Goal: Transaction & Acquisition: Obtain resource

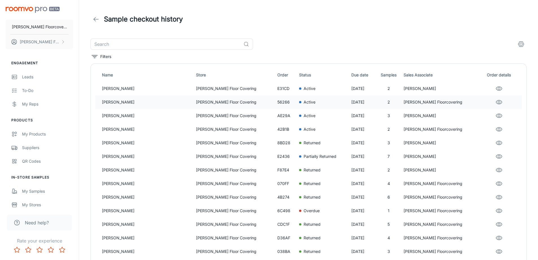
click at [200, 101] on p "[PERSON_NAME] Floor Covering" at bounding box center [234, 102] width 77 height 6
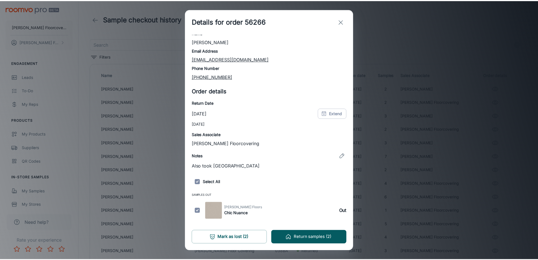
scroll to position [32, 0]
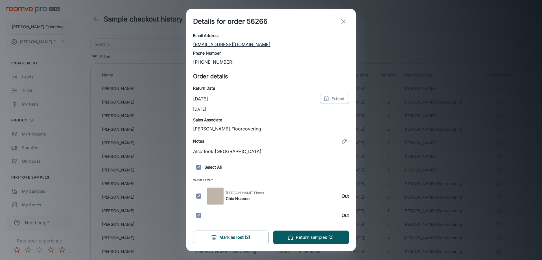
click at [346, 21] on icon "exit" at bounding box center [343, 21] width 7 height 7
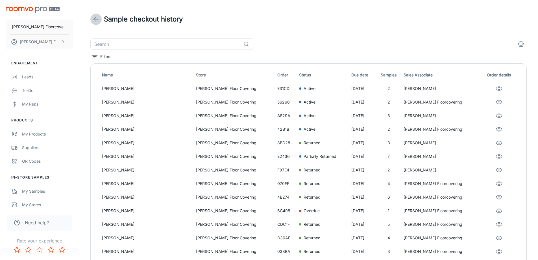
click at [96, 20] on icon at bounding box center [96, 19] width 7 height 7
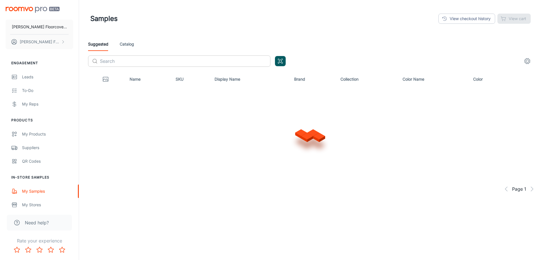
click at [127, 59] on input "text" at bounding box center [185, 60] width 171 height 11
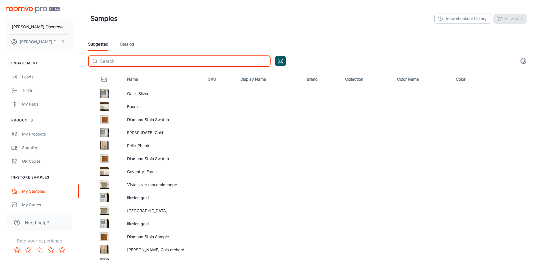
click at [132, 43] on link "Catalog" at bounding box center [127, 44] width 14 height 14
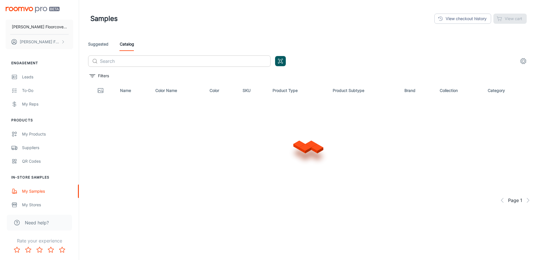
click at [138, 60] on input "text" at bounding box center [185, 60] width 171 height 11
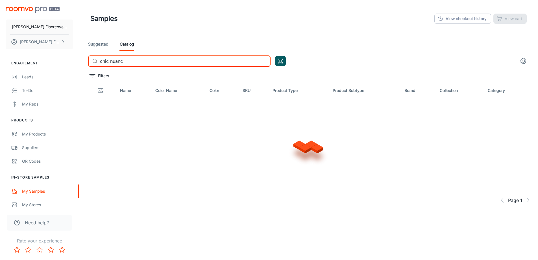
type input "chic nuance"
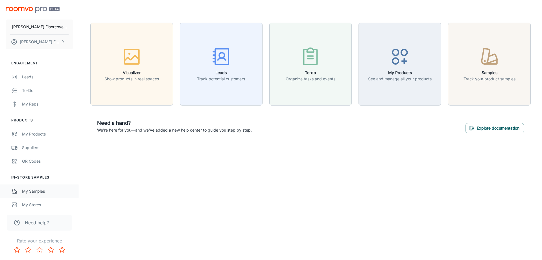
click at [34, 191] on div "My Samples" at bounding box center [47, 191] width 51 height 6
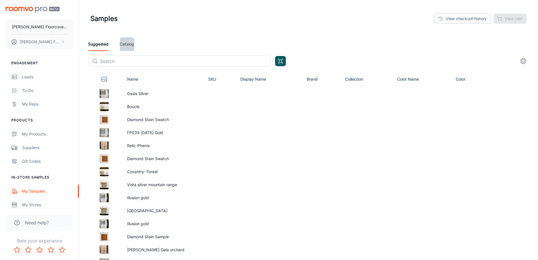
click at [132, 45] on link "Catalog" at bounding box center [127, 44] width 14 height 14
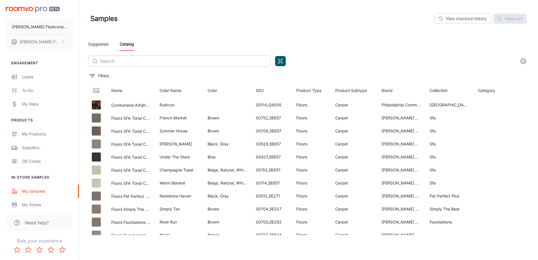
click at [143, 61] on input "text" at bounding box center [185, 60] width 171 height 11
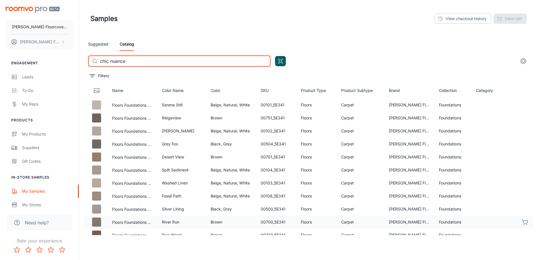
type input "chic nuance"
click at [523, 221] on icon "button" at bounding box center [525, 221] width 7 height 7
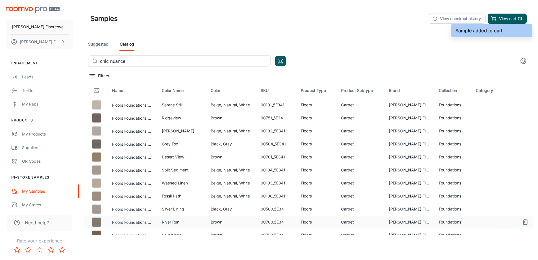
click at [510, 22] on div "Sample added to cart" at bounding box center [491, 30] width 81 height 17
click at [508, 18] on button "View cart (1)" at bounding box center [507, 19] width 39 height 10
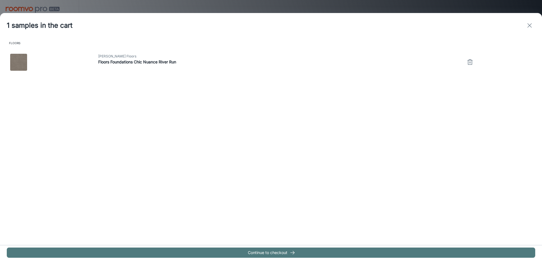
click at [295, 253] on icon "button" at bounding box center [293, 252] width 6 height 6
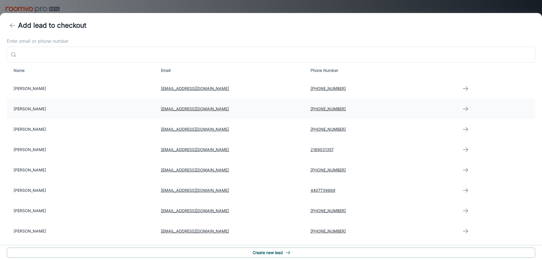
click at [58, 108] on td "[PERSON_NAME]" at bounding box center [82, 109] width 150 height 20
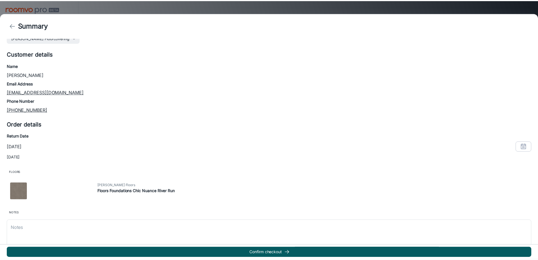
scroll to position [24, 0]
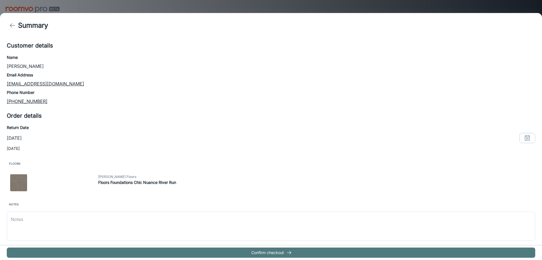
click at [285, 252] on button "Confirm checkout" at bounding box center [271, 252] width 529 height 10
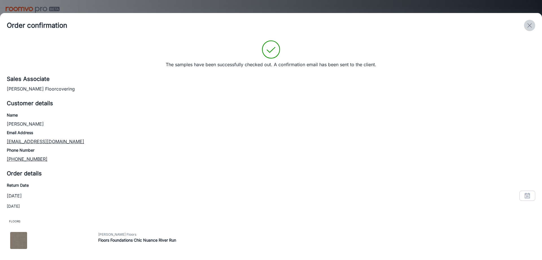
click at [532, 27] on icon "exit" at bounding box center [529, 25] width 7 height 7
